Goal: Task Accomplishment & Management: Complete application form

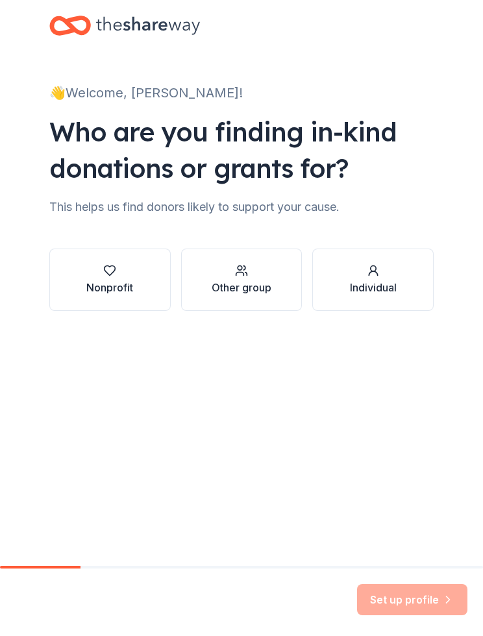
click at [100, 294] on div "Nonprofit" at bounding box center [109, 288] width 47 height 16
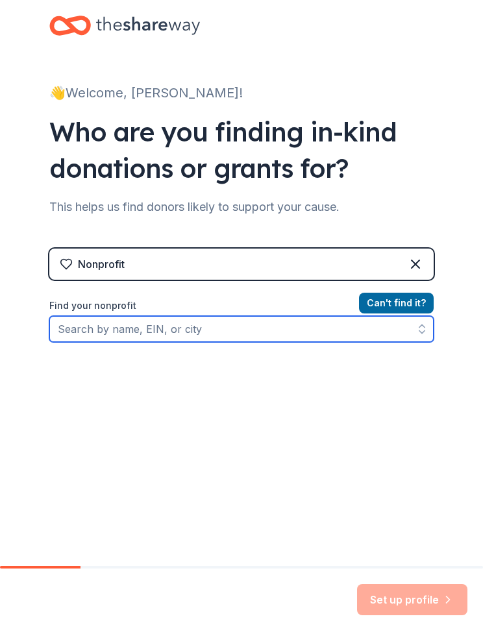
click at [77, 333] on input "Find your nonprofit" at bounding box center [241, 329] width 384 height 26
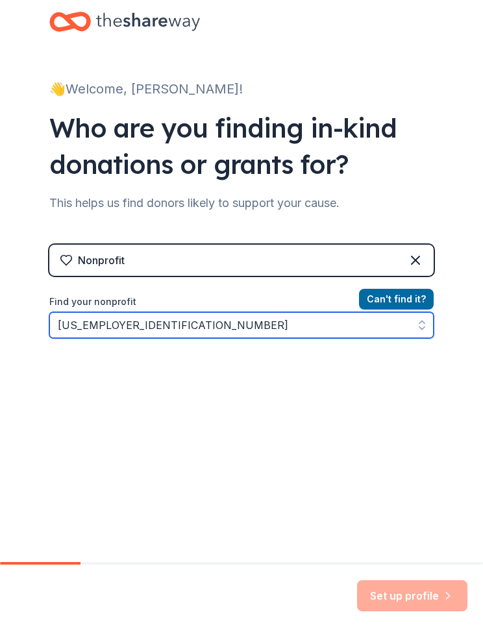
type input "[US_EMPLOYER_IDENTIFICATION_NUMBER]"
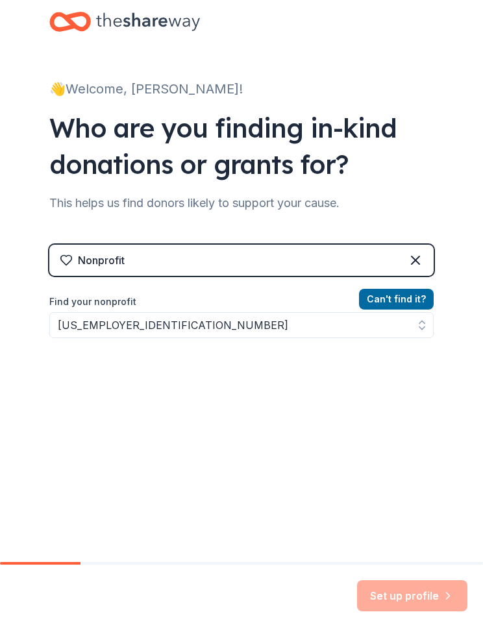
click at [473, 369] on div "👋 Welcome, [PERSON_NAME]! Who are you finding in-kind donations or grants for? …" at bounding box center [241, 267] width 483 height 534
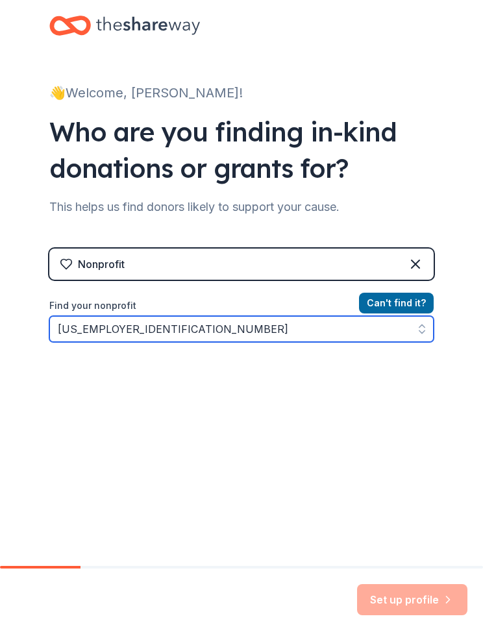
click at [281, 331] on input "[US_EMPLOYER_IDENTIFICATION_NUMBER]" at bounding box center [241, 329] width 384 height 26
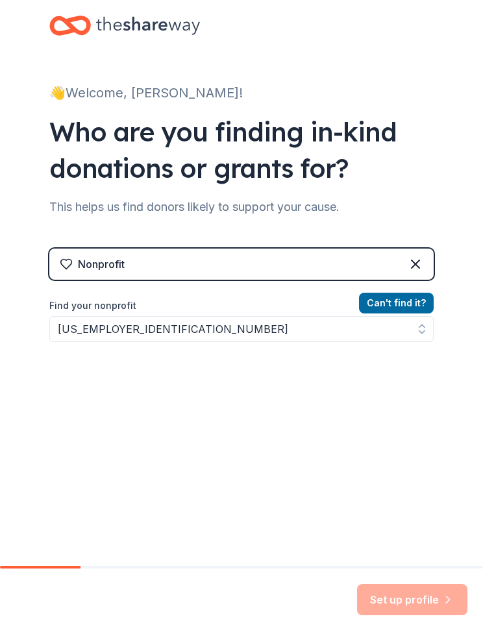
click at [419, 268] on icon at bounding box center [416, 264] width 8 height 8
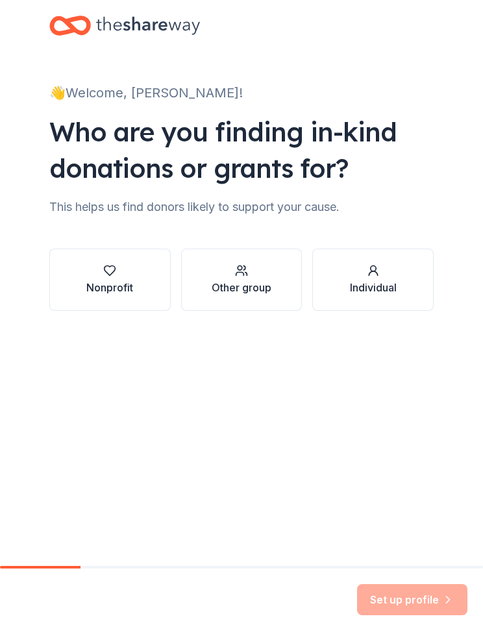
click at [234, 283] on div "Other group" at bounding box center [242, 288] width 60 height 16
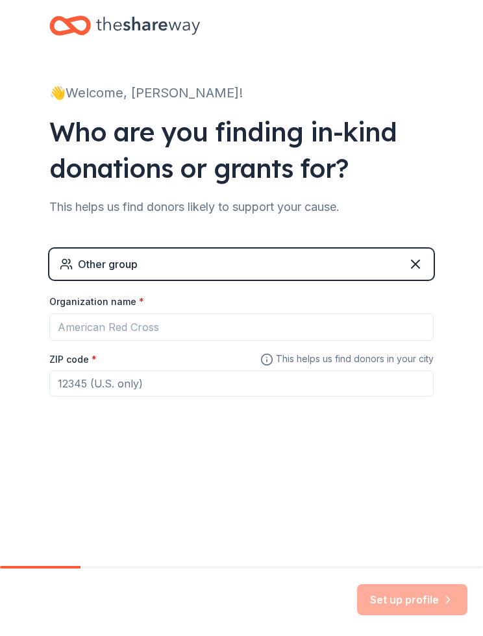
click at [403, 265] on div "Other group" at bounding box center [241, 264] width 384 height 31
click at [413, 262] on icon at bounding box center [416, 264] width 8 height 8
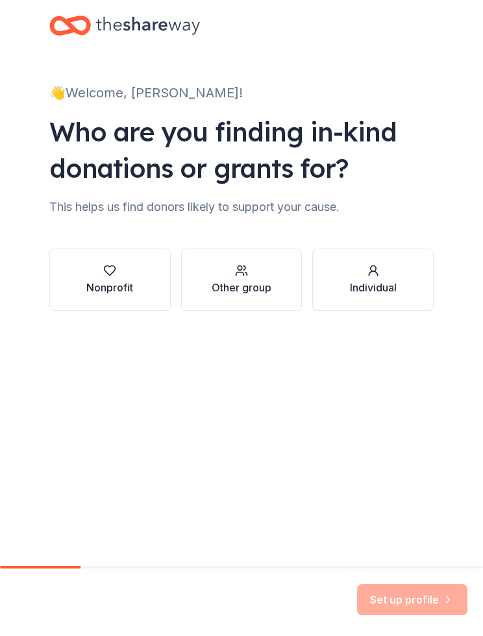
click at [427, 270] on button "Individual" at bounding box center [372, 280] width 121 height 62
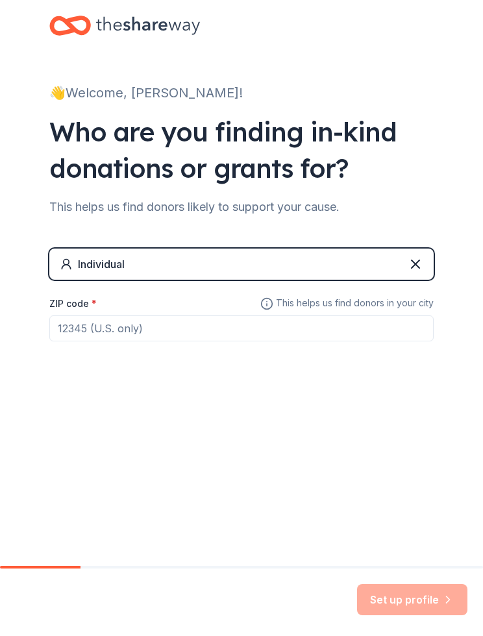
click at [426, 261] on div "Individual" at bounding box center [241, 264] width 384 height 31
click at [418, 264] on icon at bounding box center [416, 265] width 16 height 16
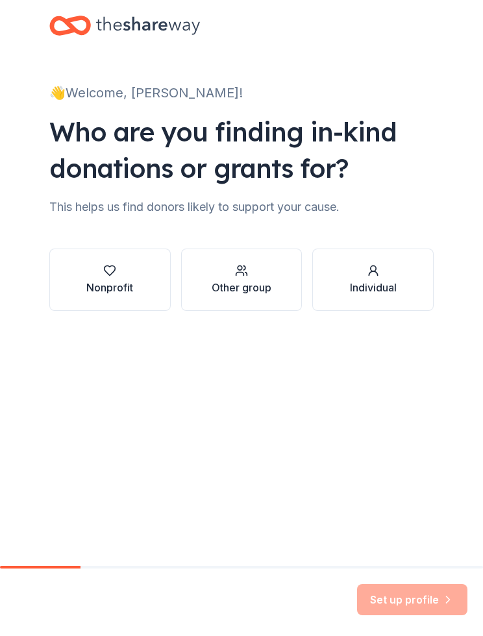
click at [125, 294] on div "Nonprofit" at bounding box center [109, 288] width 47 height 16
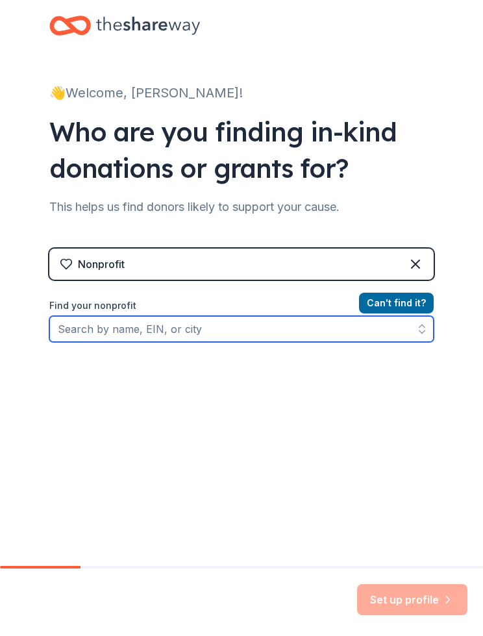
click at [366, 333] on input "Find your nonprofit" at bounding box center [241, 329] width 384 height 26
type input "61008"
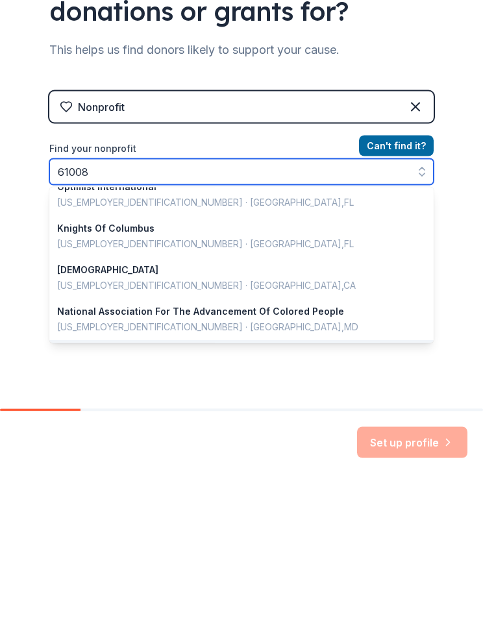
scroll to position [379, 0]
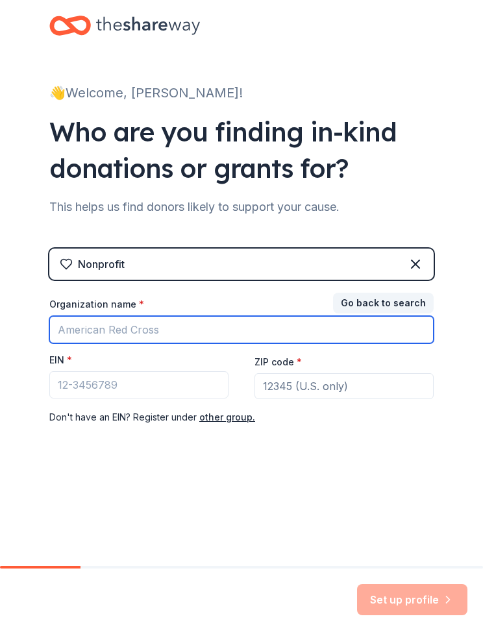
click at [75, 336] on input "Organization name *" at bounding box center [241, 329] width 384 height 27
type input "Latin"
type input "LAMA MIDWEST REGION"
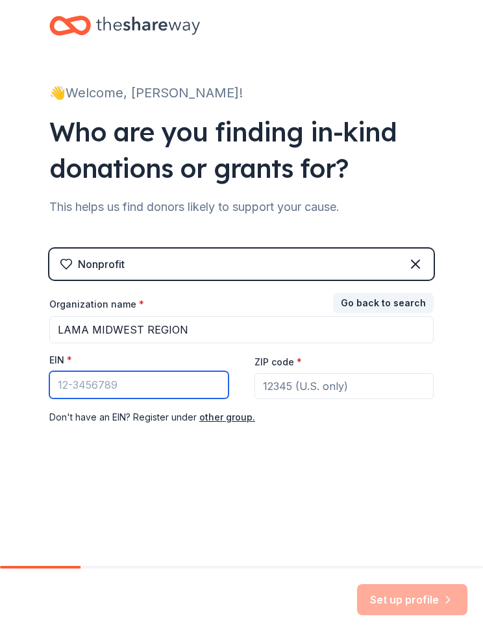
click at [77, 384] on input "EIN *" at bounding box center [138, 384] width 179 height 27
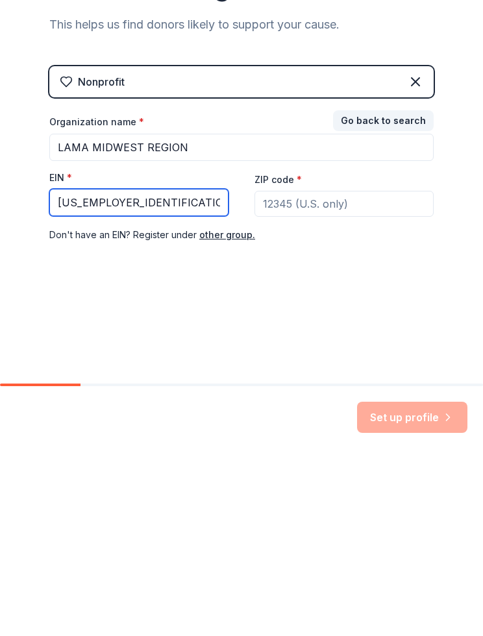
type input "[US_EMPLOYER_IDENTIFICATION_NUMBER]"
click at [338, 373] on input "ZIP code *" at bounding box center [344, 386] width 179 height 26
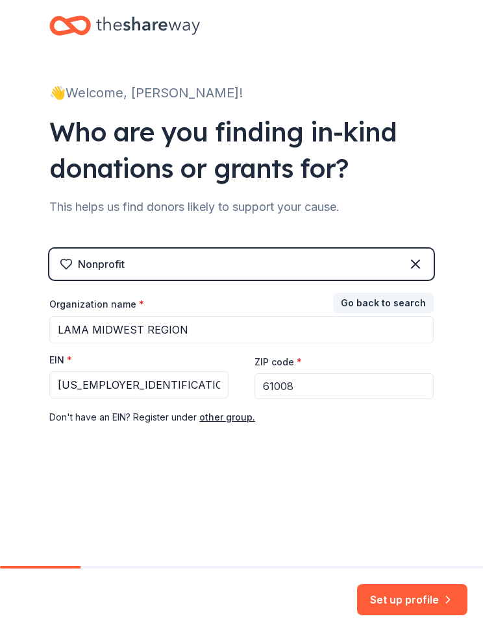
type input "61008"
click at [429, 601] on button "Set up profile" at bounding box center [412, 599] width 110 height 31
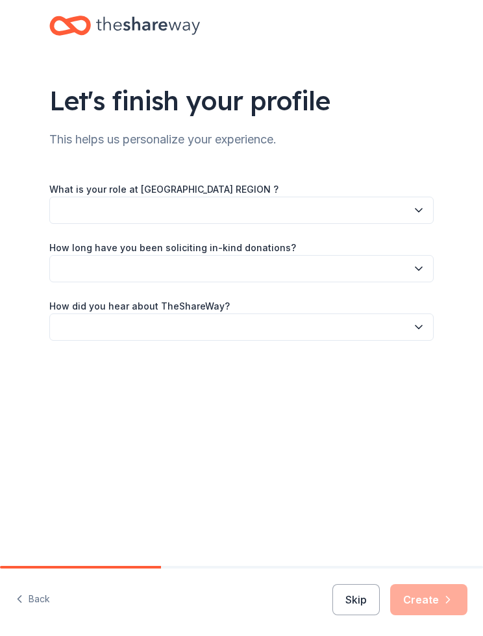
click at [426, 210] on button "button" at bounding box center [241, 210] width 384 height 27
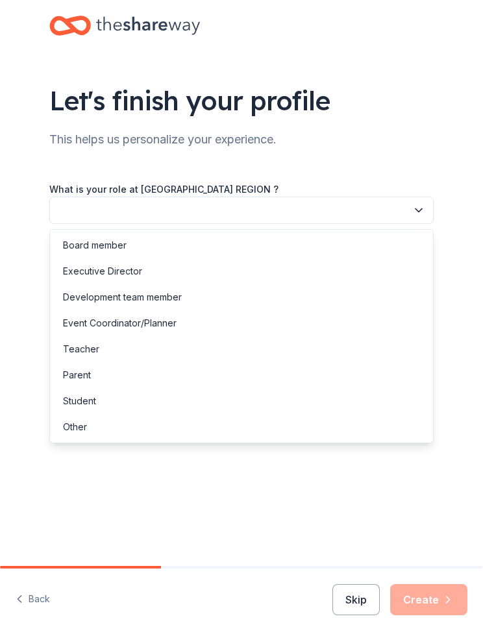
click at [74, 252] on div "Board member" at bounding box center [95, 246] width 64 height 16
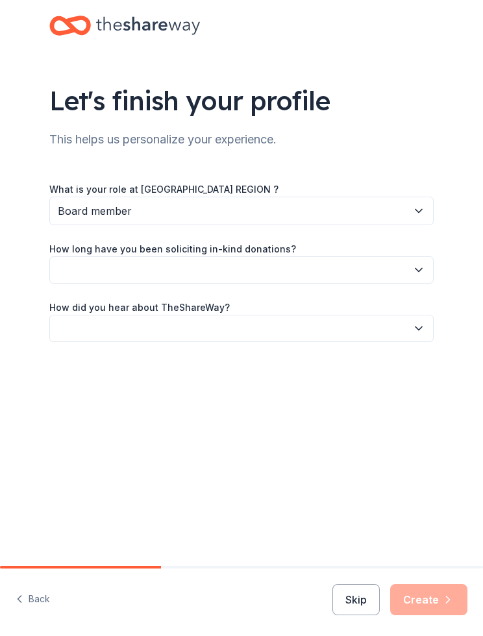
click at [430, 267] on button "button" at bounding box center [241, 270] width 384 height 27
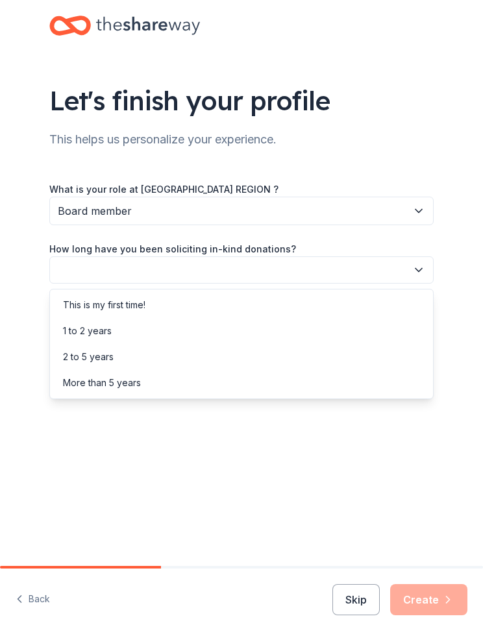
click at [68, 304] on div "This is my first time!" at bounding box center [104, 305] width 82 height 16
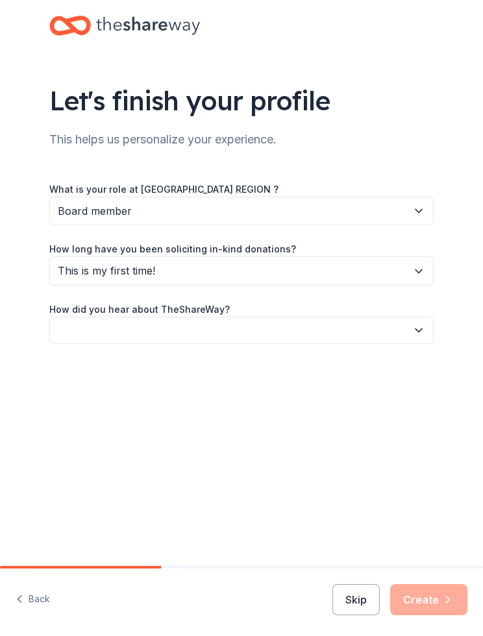
click at [423, 337] on button "button" at bounding box center [241, 330] width 384 height 27
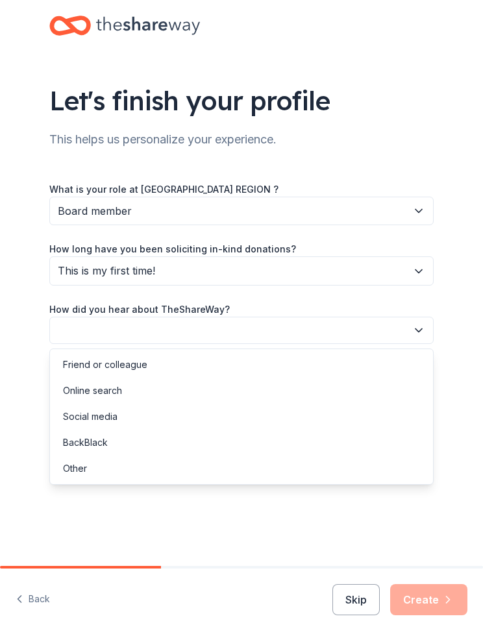
click at [70, 360] on div "Friend or colleague" at bounding box center [105, 365] width 84 height 16
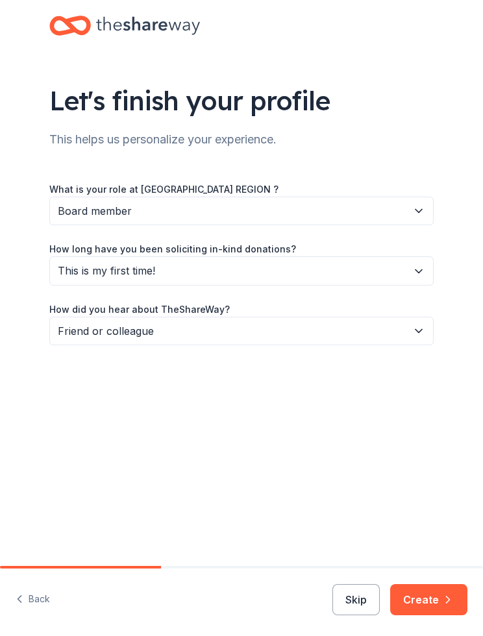
click at [434, 605] on button "Create" at bounding box center [428, 599] width 77 height 31
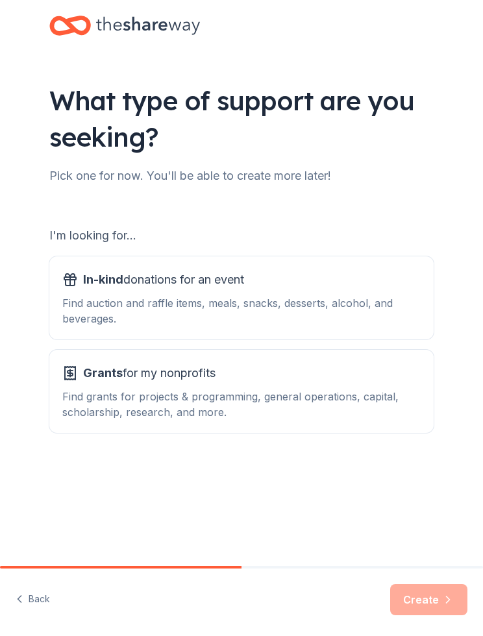
click at [400, 292] on div "In-kind donations for an event Find auction and raffle items, meals, snacks, de…" at bounding box center [241, 298] width 358 height 57
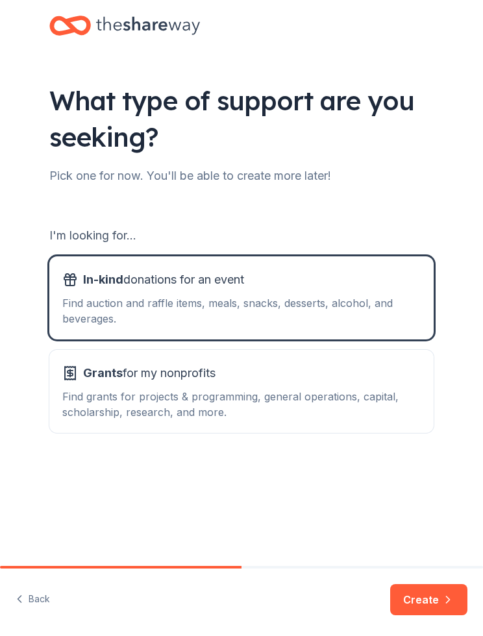
click at [432, 604] on button "Create" at bounding box center [428, 599] width 77 height 31
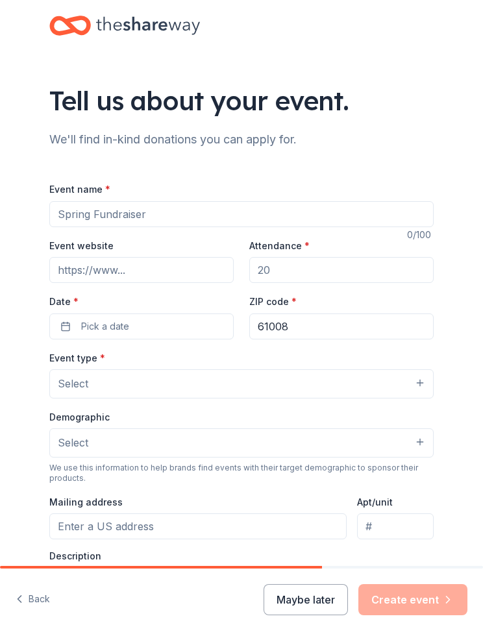
click at [60, 212] on input "Event name *" at bounding box center [241, 214] width 384 height 26
click at [56, 226] on input "[GEOGRAPHIC_DATA]" at bounding box center [241, 214] width 384 height 26
click at [58, 218] on input "[GEOGRAPHIC_DATA]" at bounding box center [241, 214] width 384 height 26
click at [353, 209] on input "LAMA [GEOGRAPHIC_DATA]" at bounding box center [241, 214] width 384 height 26
type input "LAMA Midwest Regional Rally"
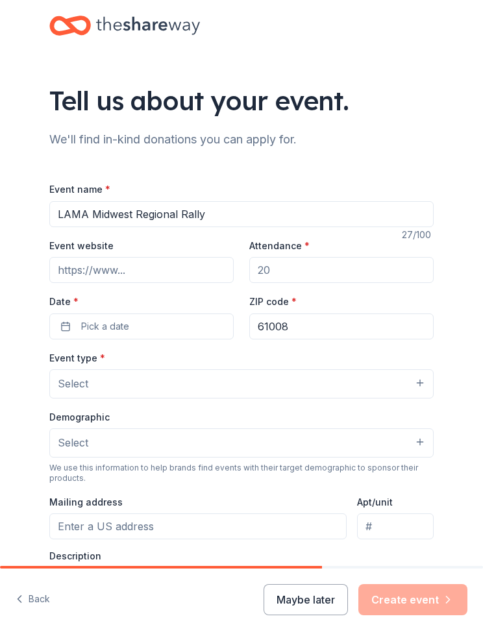
click at [358, 265] on input "Attendance *" at bounding box center [341, 270] width 184 height 26
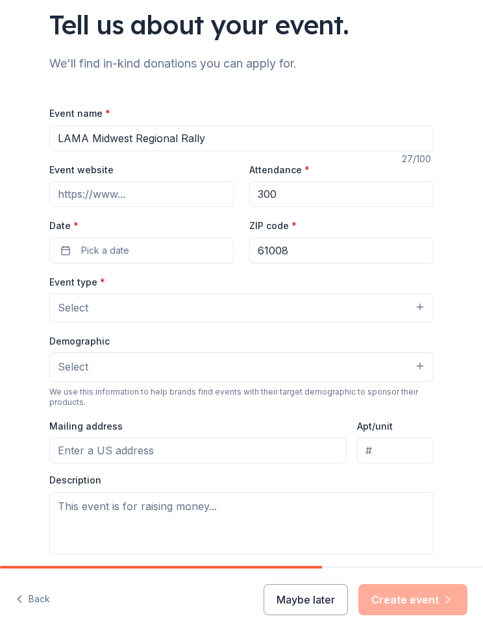
scroll to position [77, 0]
type input "300"
click at [92, 259] on button "Pick a date" at bounding box center [141, 250] width 184 height 26
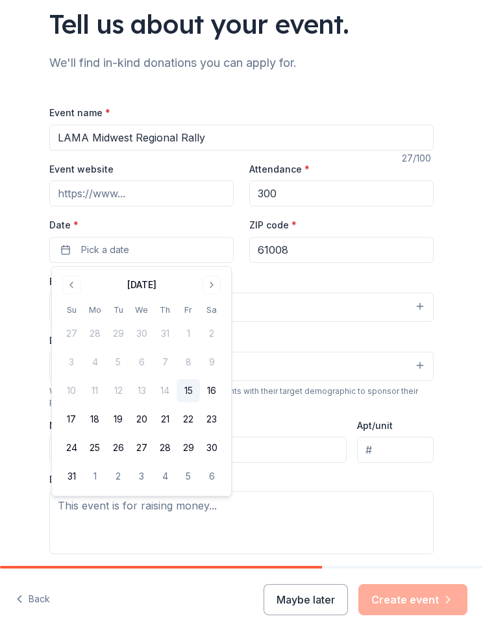
click at [220, 449] on button "30" at bounding box center [211, 447] width 23 height 23
click at [63, 479] on button "31" at bounding box center [71, 476] width 23 height 23
click at [370, 353] on button "Select" at bounding box center [241, 366] width 384 height 29
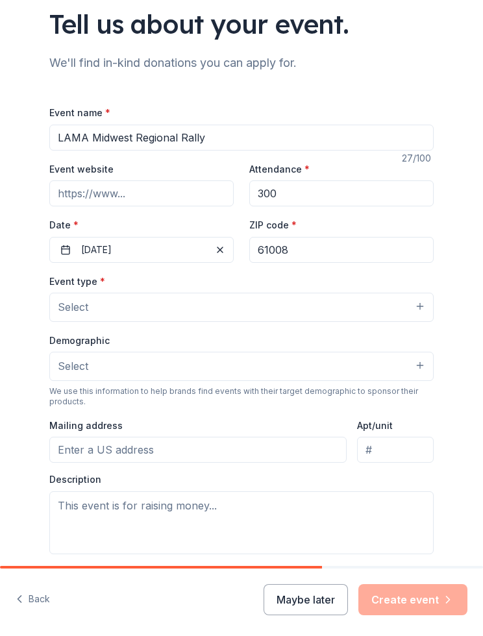
click at [404, 314] on button "Select" at bounding box center [241, 307] width 384 height 29
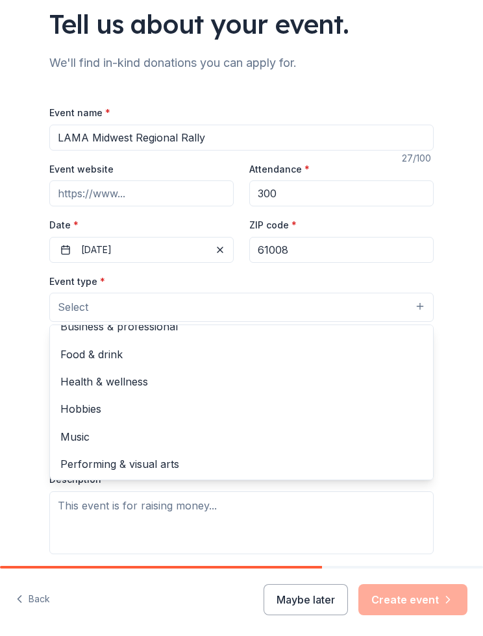
scroll to position [42, 0]
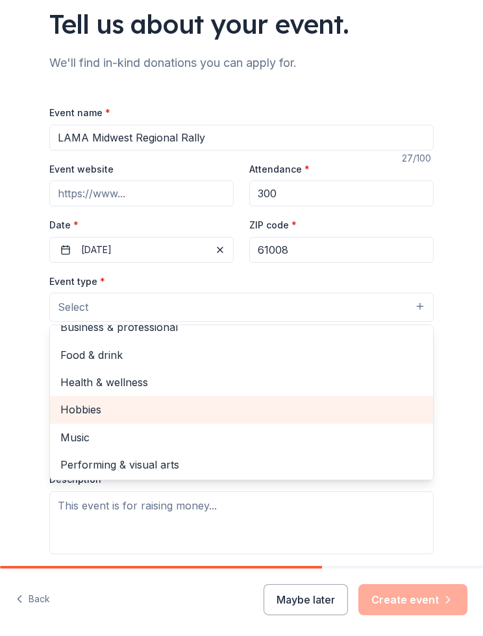
click at [72, 404] on span "Hobbies" at bounding box center [241, 409] width 362 height 17
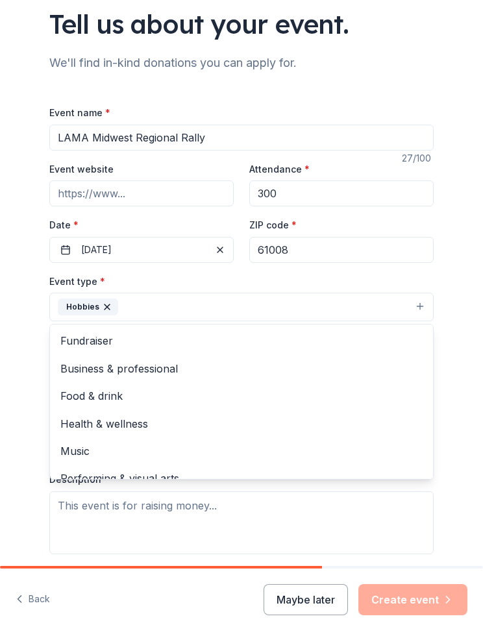
click at [432, 438] on div "Health & wellness" at bounding box center [241, 423] width 383 height 27
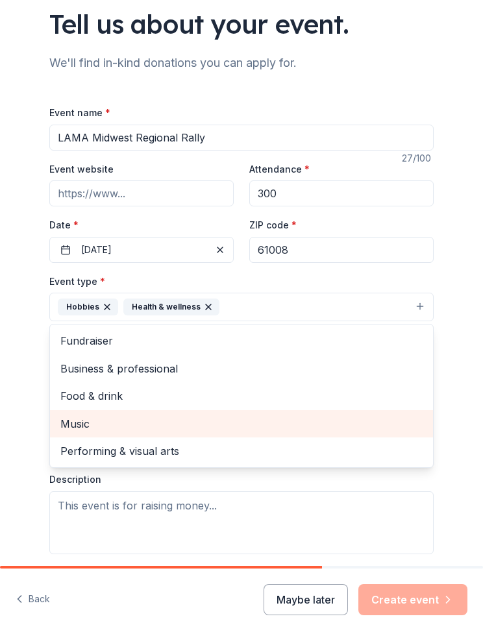
click at [195, 305] on div "Health & wellness" at bounding box center [171, 307] width 96 height 17
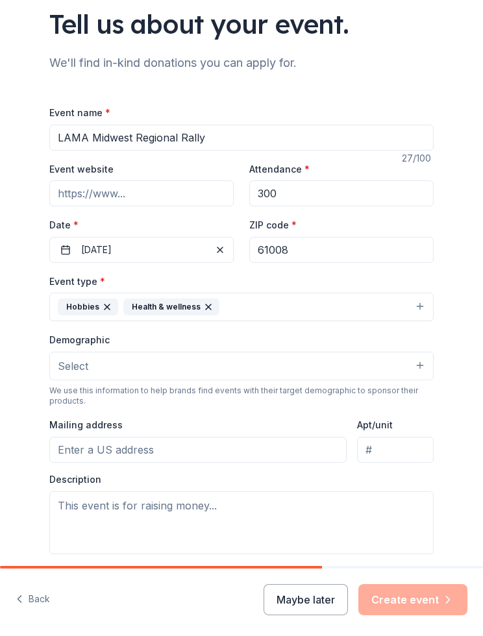
click at [203, 304] on icon "button" at bounding box center [208, 307] width 10 height 10
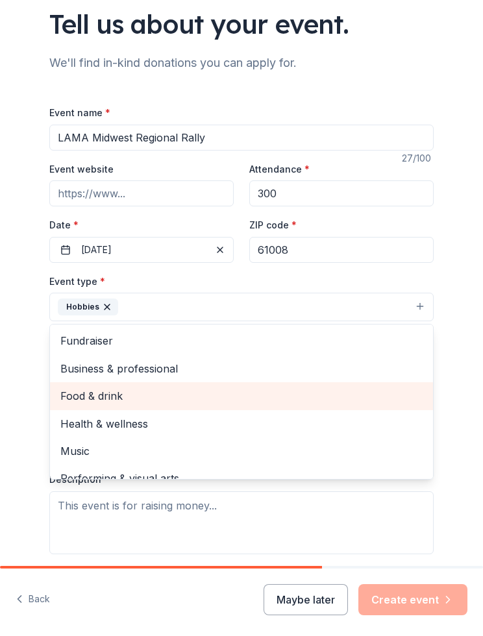
click at [77, 399] on span "Food & drink" at bounding box center [241, 396] width 362 height 17
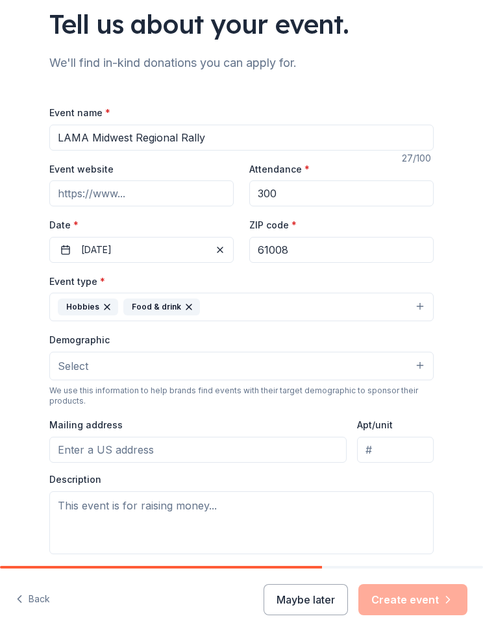
click at [66, 373] on span "Select" at bounding box center [73, 366] width 31 height 17
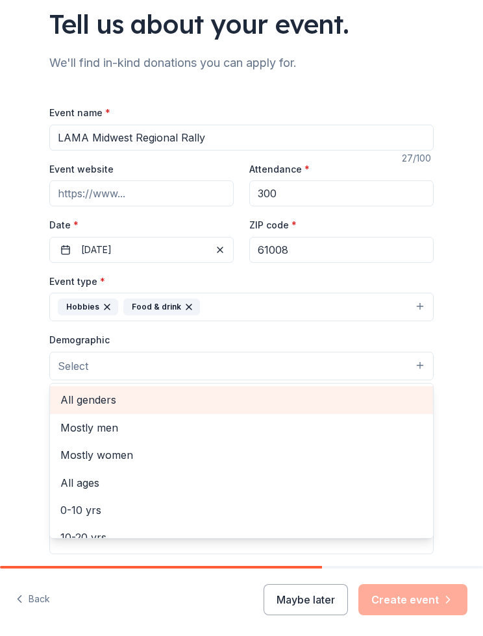
click at [77, 401] on span "All genders" at bounding box center [241, 400] width 362 height 17
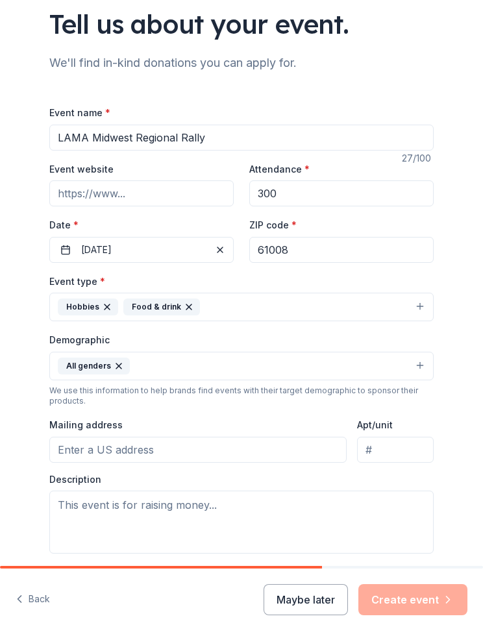
click at [323, 458] on input "Mailing address" at bounding box center [197, 450] width 297 height 26
type input "[STREET_ADDRESS]"
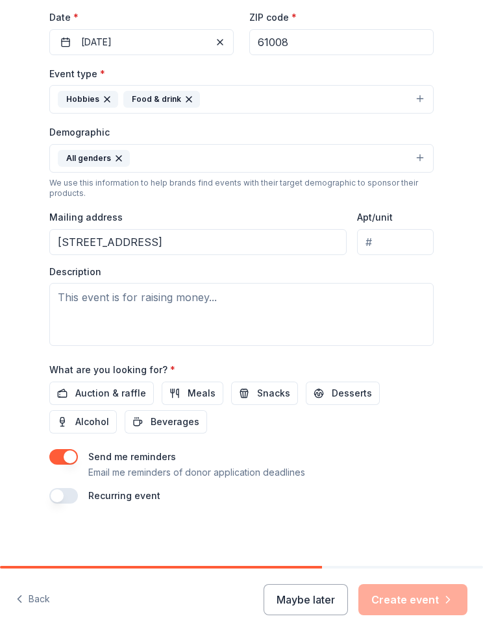
scroll to position [286, 0]
click at [81, 394] on span "Auction & raffle" at bounding box center [110, 394] width 71 height 16
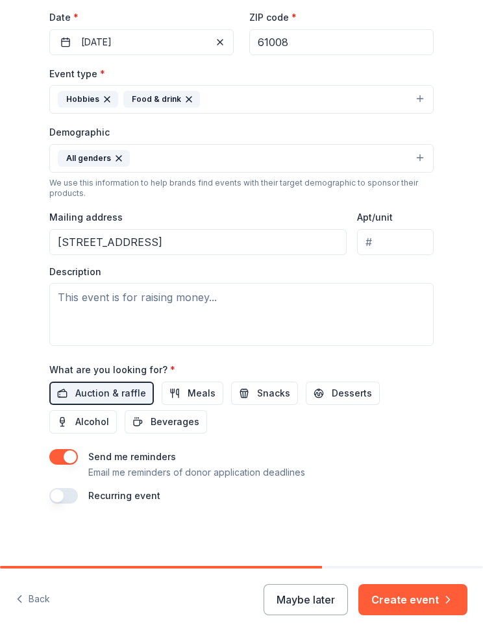
click at [185, 423] on span "Beverages" at bounding box center [175, 422] width 49 height 16
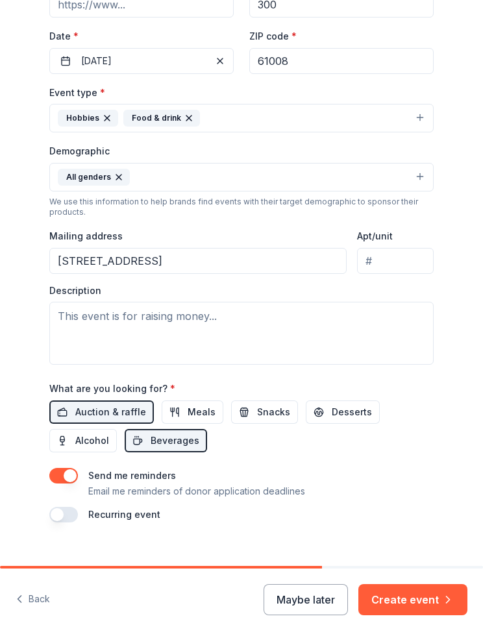
scroll to position [275, 0]
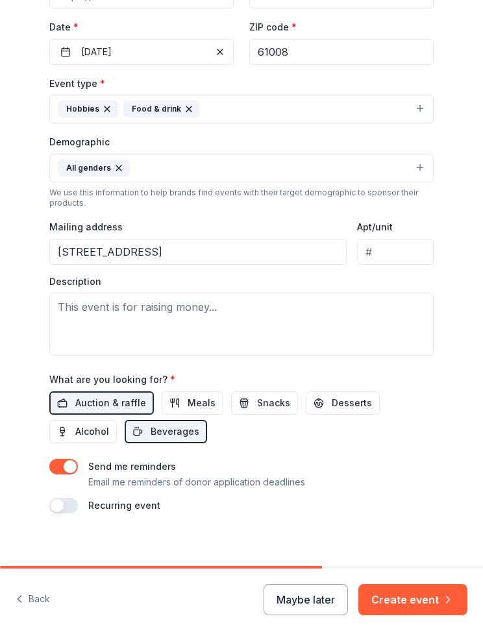
click at [427, 613] on button "Create event" at bounding box center [412, 599] width 109 height 31
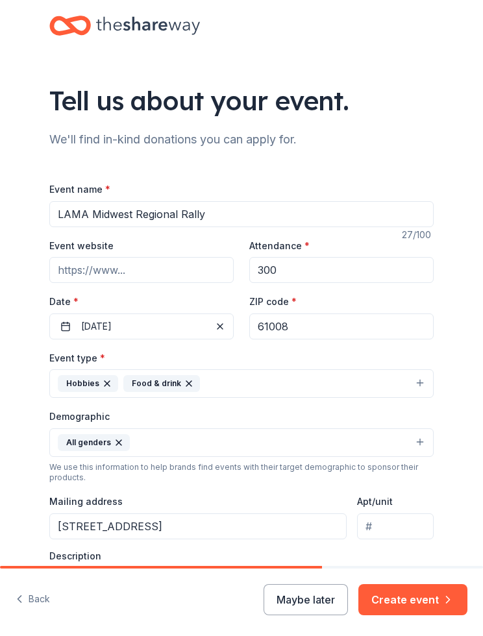
click at [387, 328] on input "61008" at bounding box center [341, 327] width 184 height 26
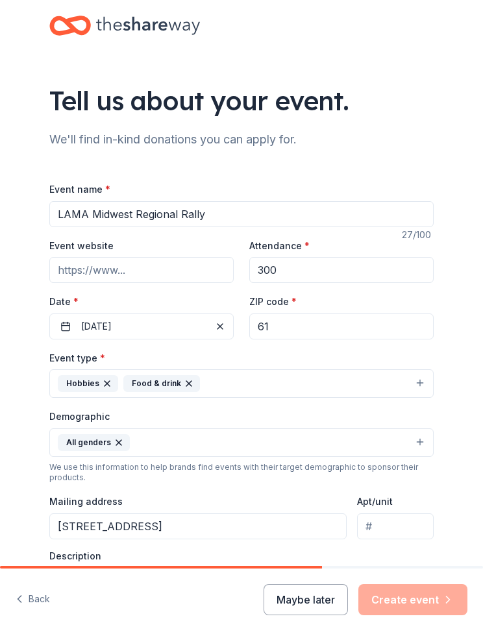
type input "6"
click at [344, 331] on input "ZIP code *" at bounding box center [341, 327] width 184 height 26
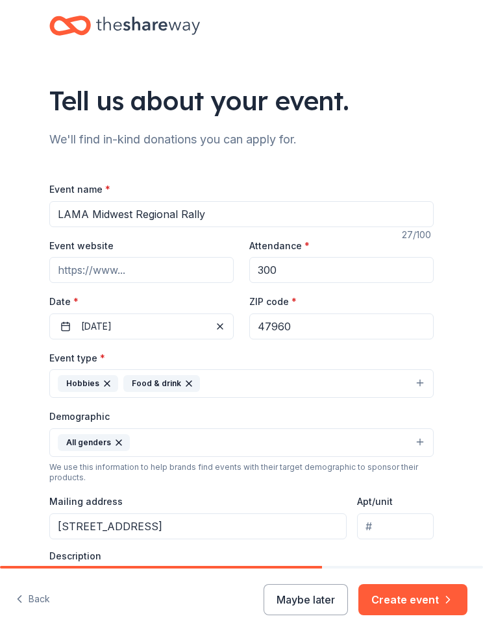
type input "47960"
click at [441, 596] on button "Create event" at bounding box center [412, 599] width 109 height 31
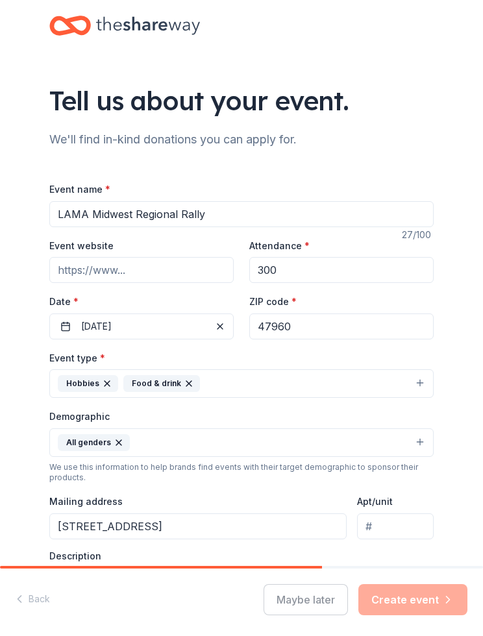
click at [368, 414] on div "Demographic All genders" at bounding box center [241, 432] width 384 height 49
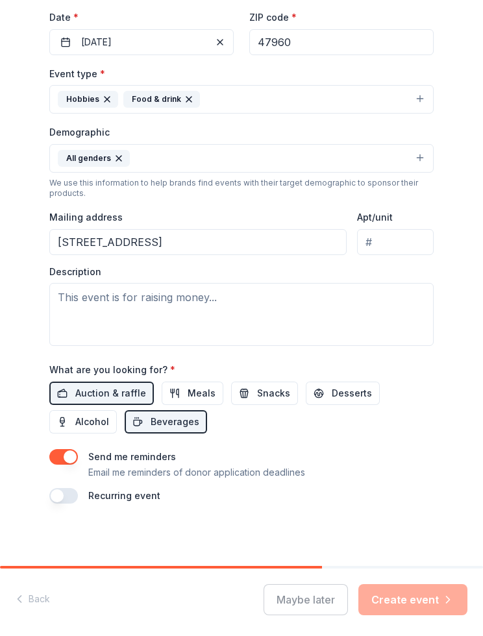
scroll to position [286, 0]
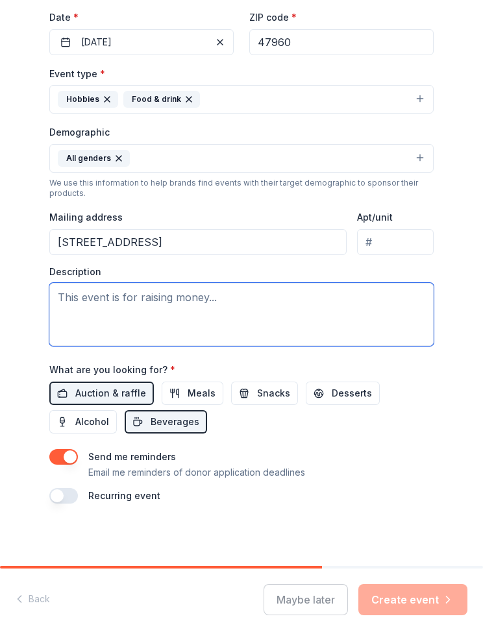
click at [381, 320] on textarea at bounding box center [241, 314] width 384 height 63
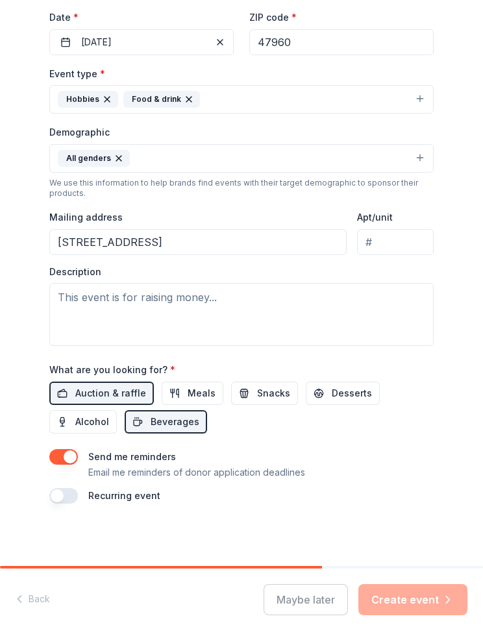
click at [481, 301] on div "Tell us about your event. We'll find in-kind donations you can apply for. Event…" at bounding box center [241, 141] width 483 height 851
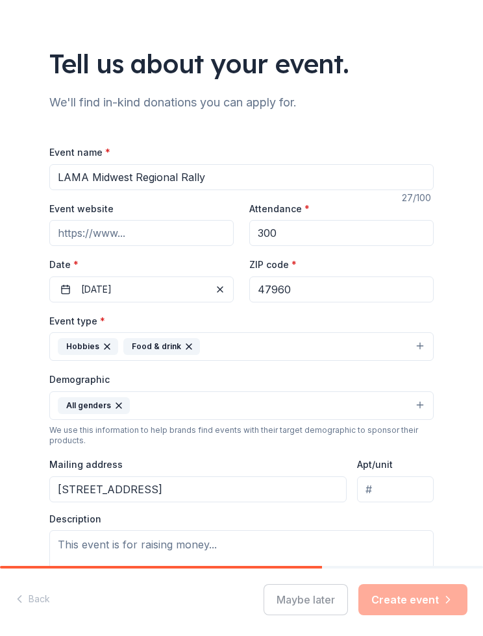
scroll to position [36, 0]
click at [58, 239] on input "Event website" at bounding box center [141, 234] width 184 height 26
click at [138, 238] on input "Event website" at bounding box center [141, 234] width 184 height 26
click at [98, 238] on input "Event website" at bounding box center [141, 234] width 184 height 26
paste input "[URL][DOMAIN_NAME]"
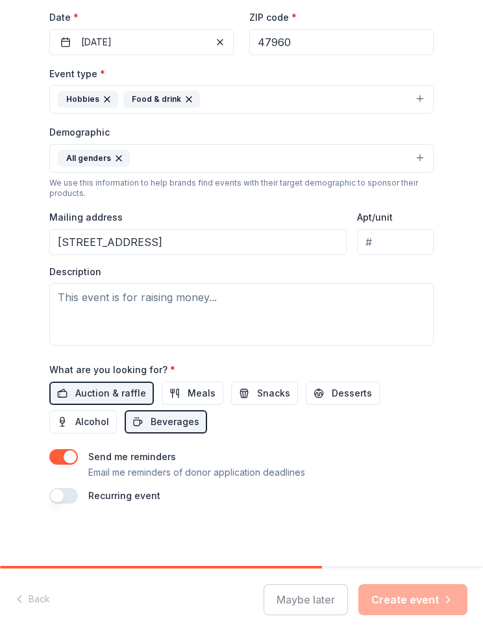
scroll to position [286, 0]
type input "[URL][DOMAIN_NAME]"
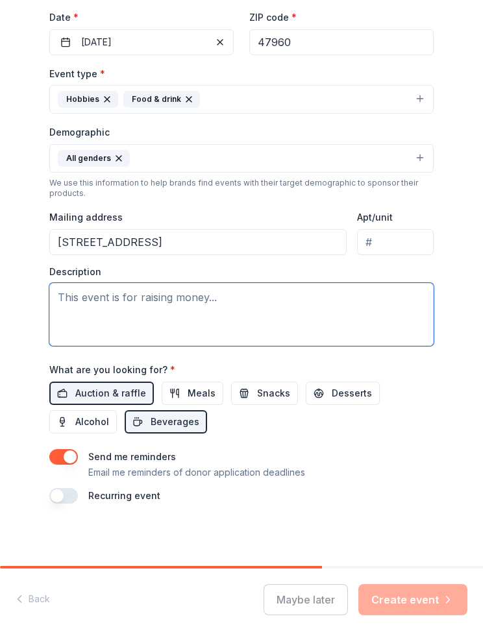
click at [367, 302] on textarea at bounding box center [241, 314] width 384 height 63
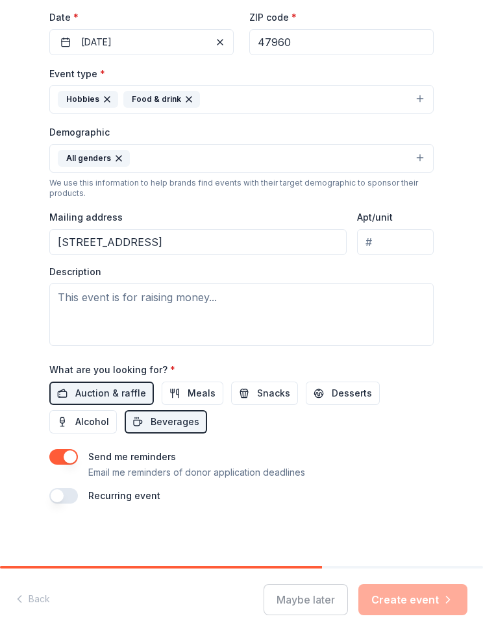
click at [425, 516] on div "Tell us about your event. We'll find in-kind donations you can apply for. Event…" at bounding box center [242, 141] width 416 height 851
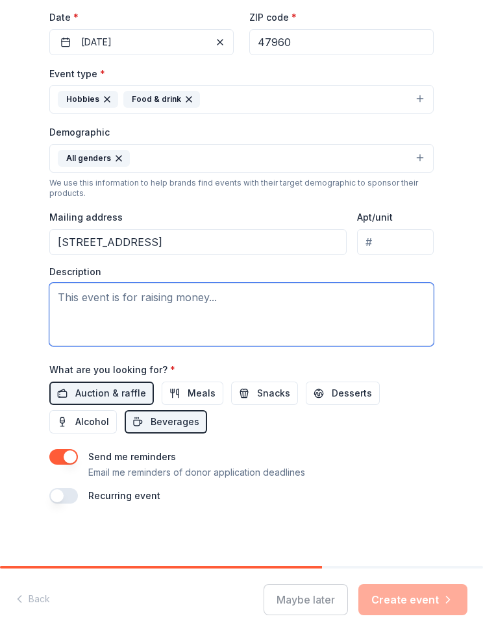
click at [73, 314] on textarea at bounding box center [241, 314] width 384 height 63
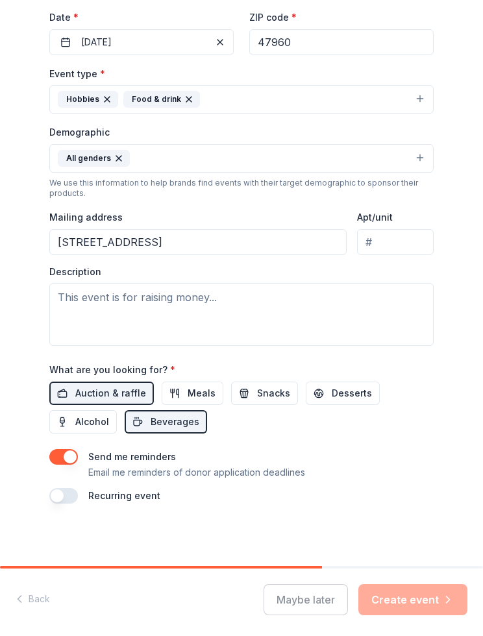
click at [477, 333] on div "Tell us about your event. We'll find in-kind donations you can apply for. Event…" at bounding box center [241, 141] width 483 height 851
click at [473, 331] on div "Tell us about your event. We'll find in-kind donations you can apply for. Event…" at bounding box center [241, 141] width 483 height 851
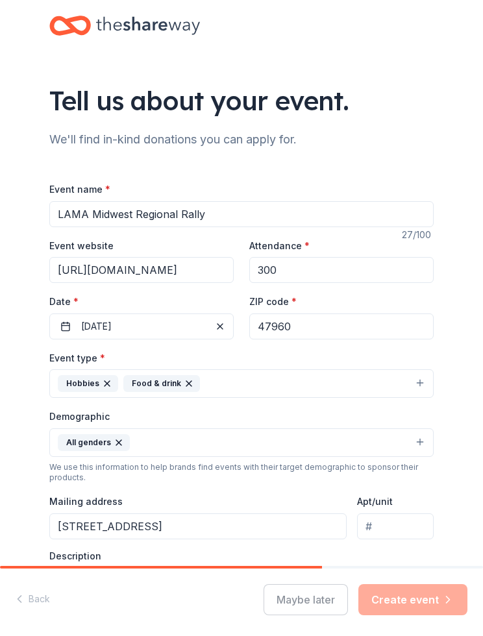
scroll to position [-6, 0]
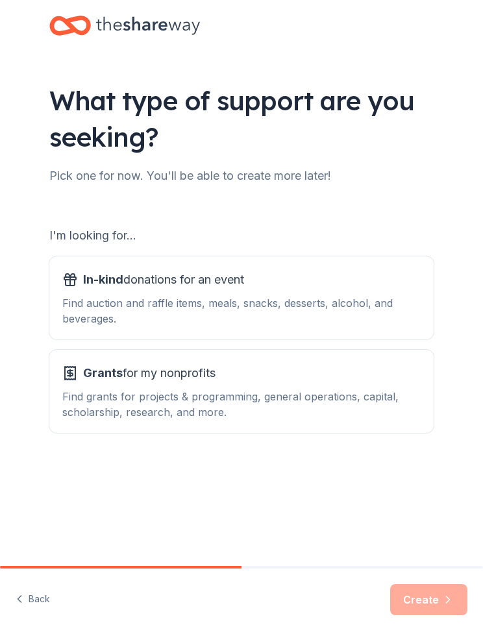
click at [100, 308] on div "Find auction and raffle items, meals, snacks, desserts, alcohol, and beverages." at bounding box center [241, 310] width 358 height 31
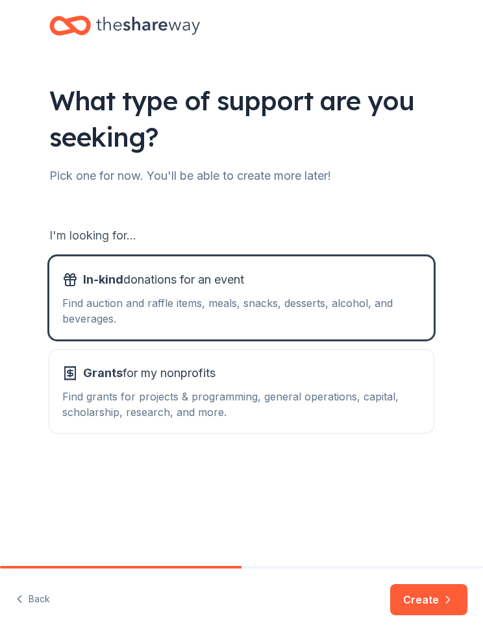
click at [430, 606] on button "Create" at bounding box center [428, 599] width 77 height 31
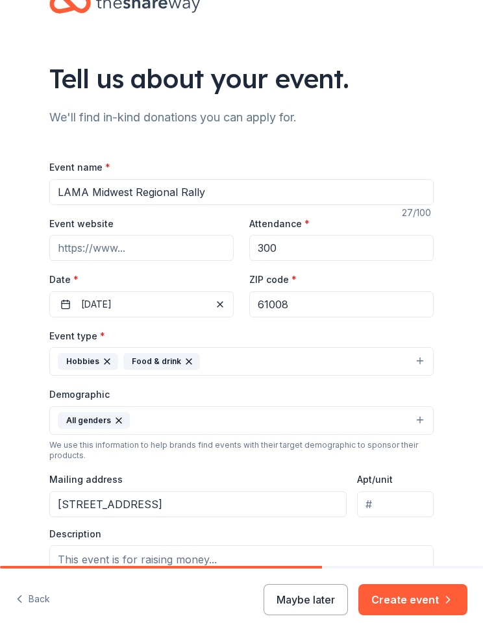
scroll to position [29, 0]
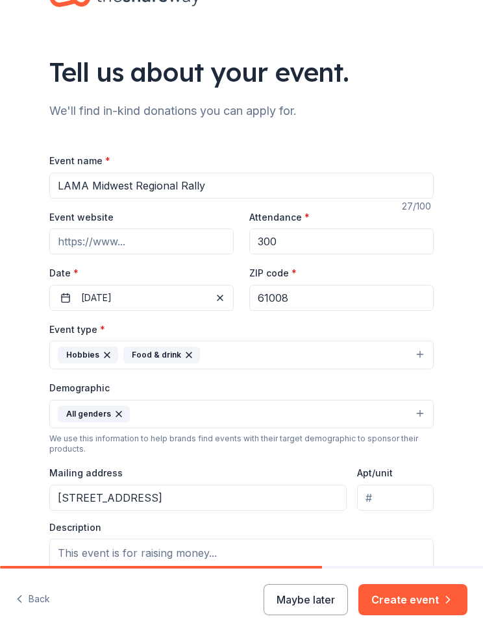
click at [373, 287] on input "61008" at bounding box center [341, 298] width 184 height 26
click at [404, 299] on input "61008" at bounding box center [341, 298] width 184 height 26
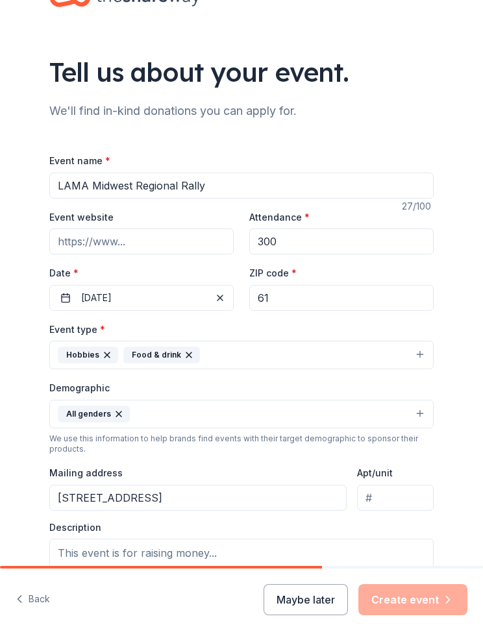
type input "6"
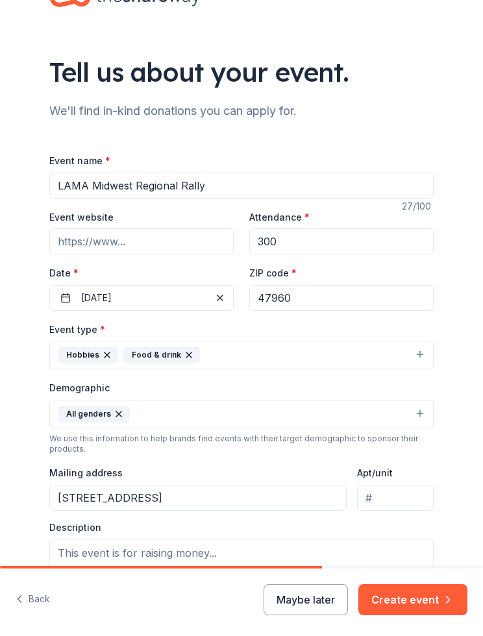
type input "47960"
click at [81, 244] on input "Event website" at bounding box center [141, 242] width 184 height 26
click at [97, 238] on input "Event website" at bounding box center [141, 242] width 184 height 26
paste input "[URL][DOMAIN_NAME]"
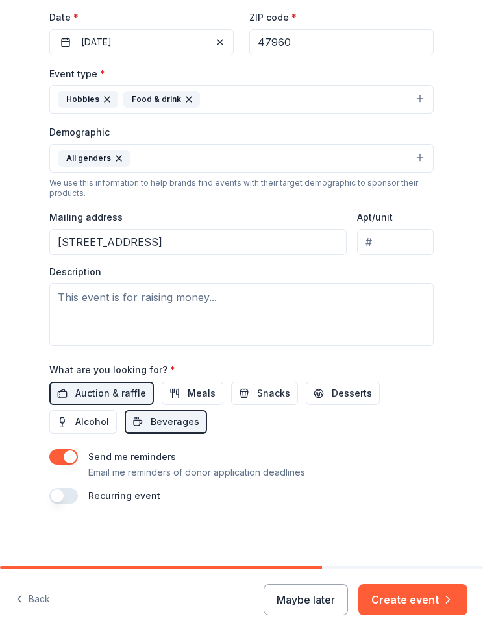
scroll to position [286, 0]
type input "[URL][DOMAIN_NAME]"
click at [188, 397] on span "Meals" at bounding box center [202, 394] width 28 height 16
click at [440, 601] on button "Create event" at bounding box center [412, 599] width 109 height 31
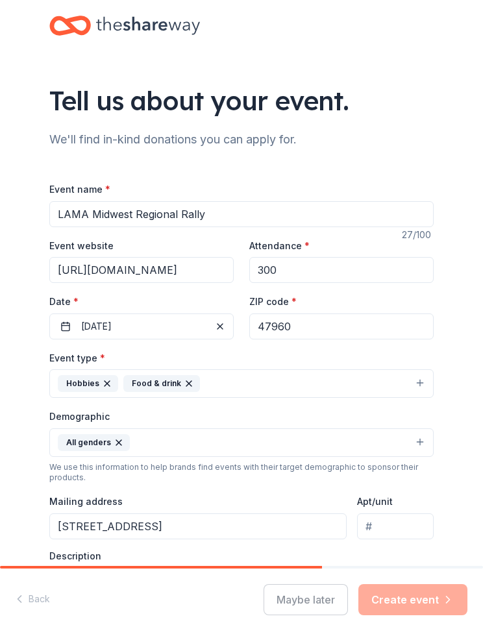
scroll to position [0, 0]
click at [186, 24] on icon at bounding box center [148, 25] width 104 height 27
click at [171, 21] on icon at bounding box center [148, 25] width 104 height 27
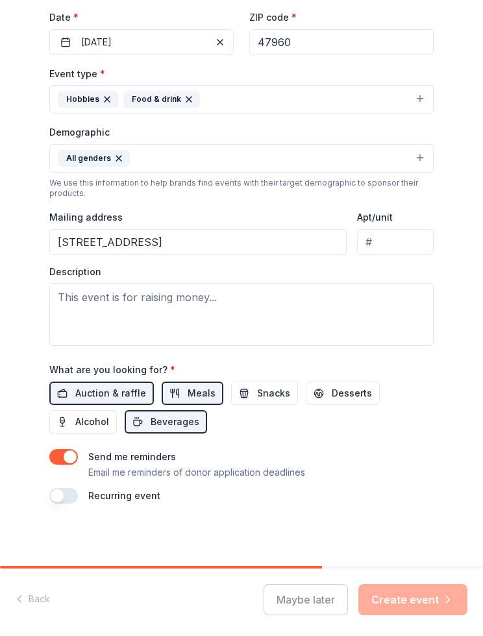
scroll to position [286, 0]
